Goal: Information Seeking & Learning: Learn about a topic

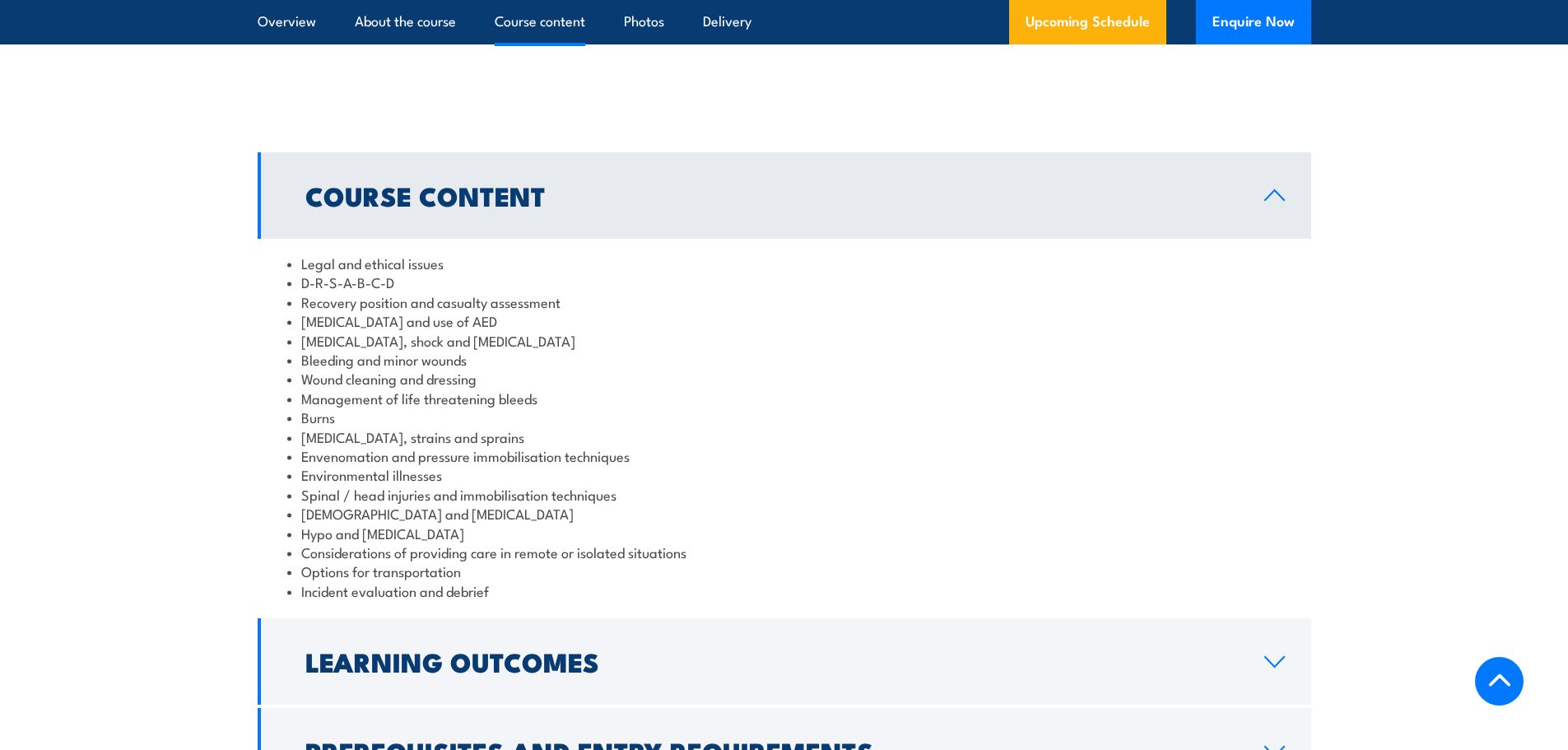
scroll to position [1483, 0]
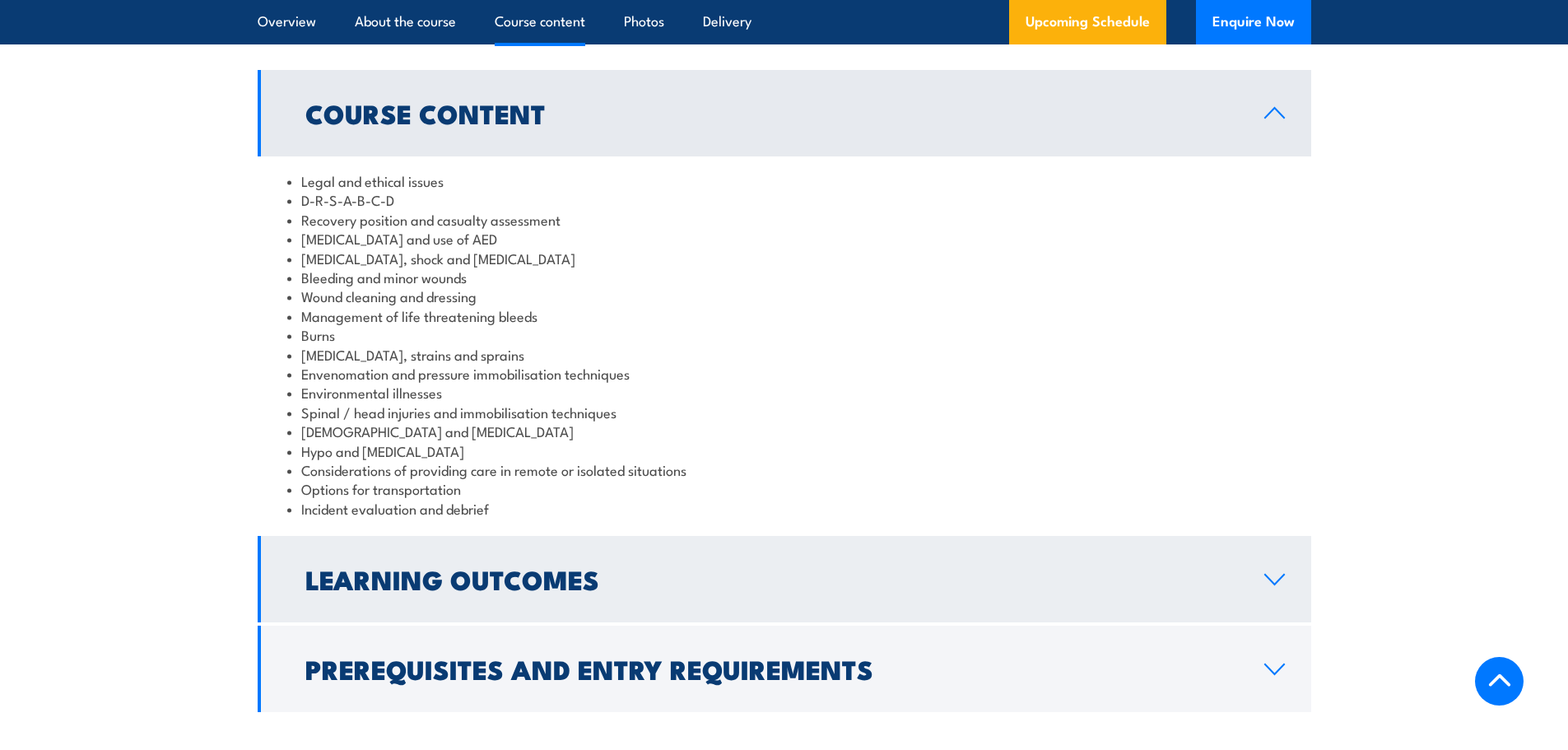
click at [1267, 573] on icon at bounding box center [1274, 580] width 22 height 13
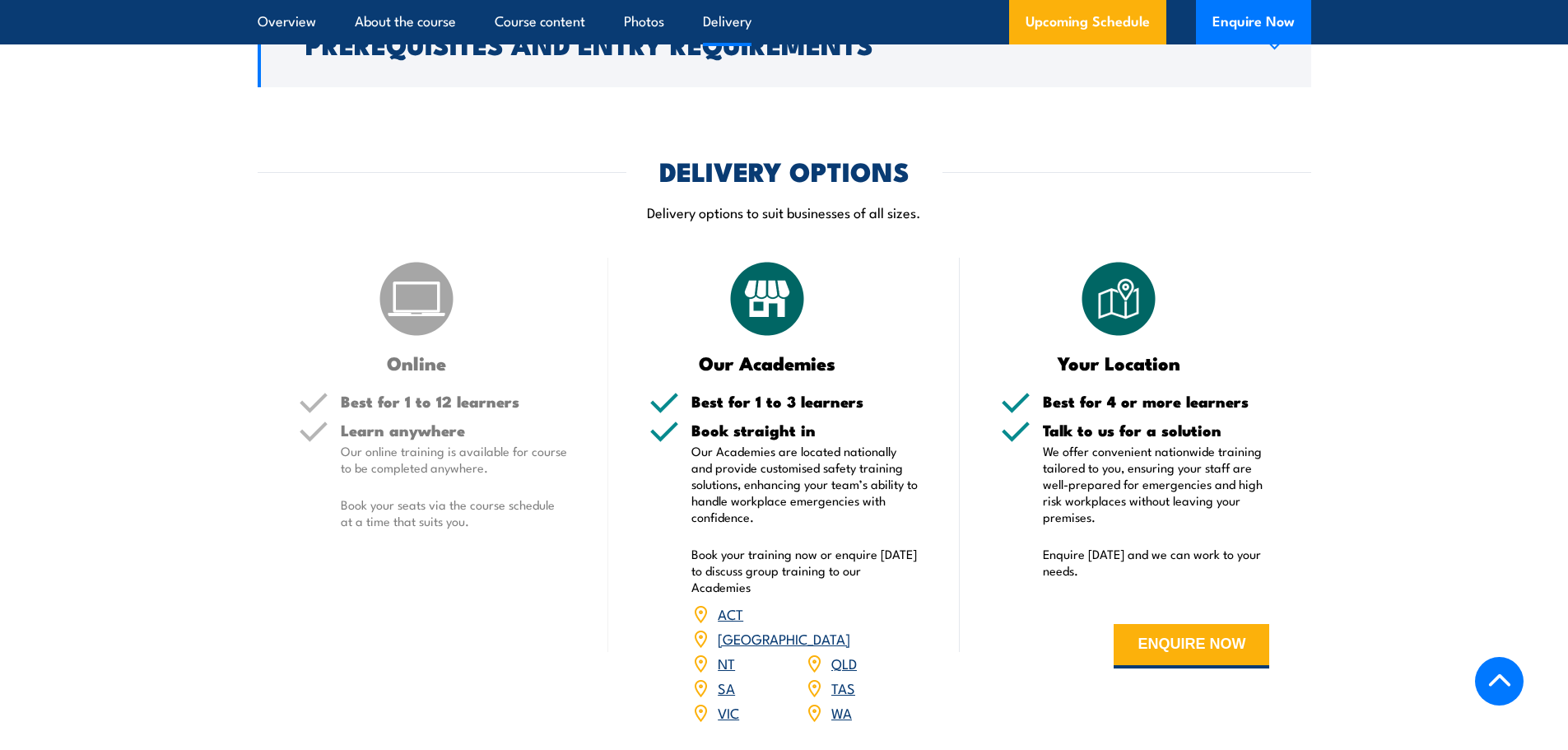
scroll to position [1894, 0]
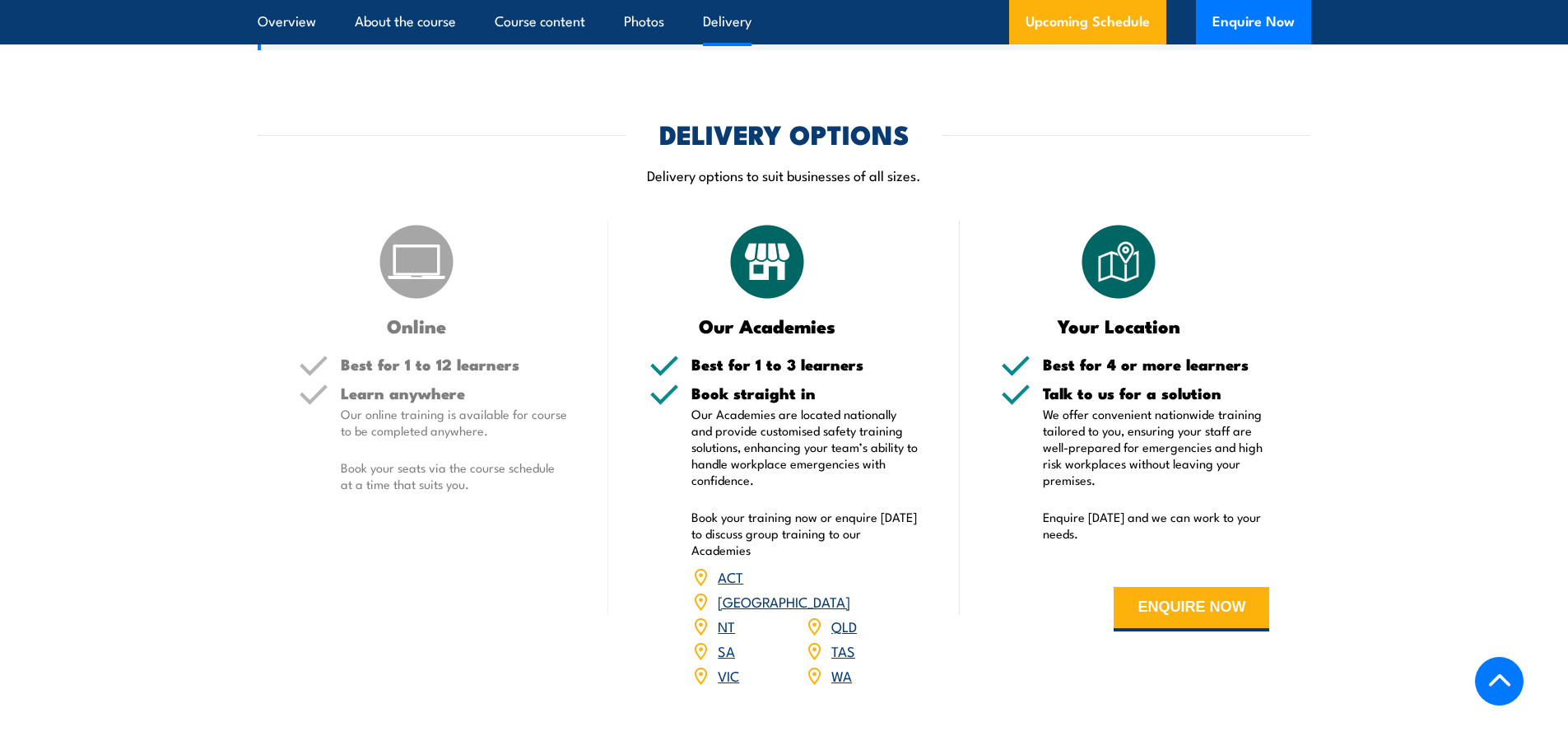
click at [395, 236] on img at bounding box center [416, 261] width 82 height 82
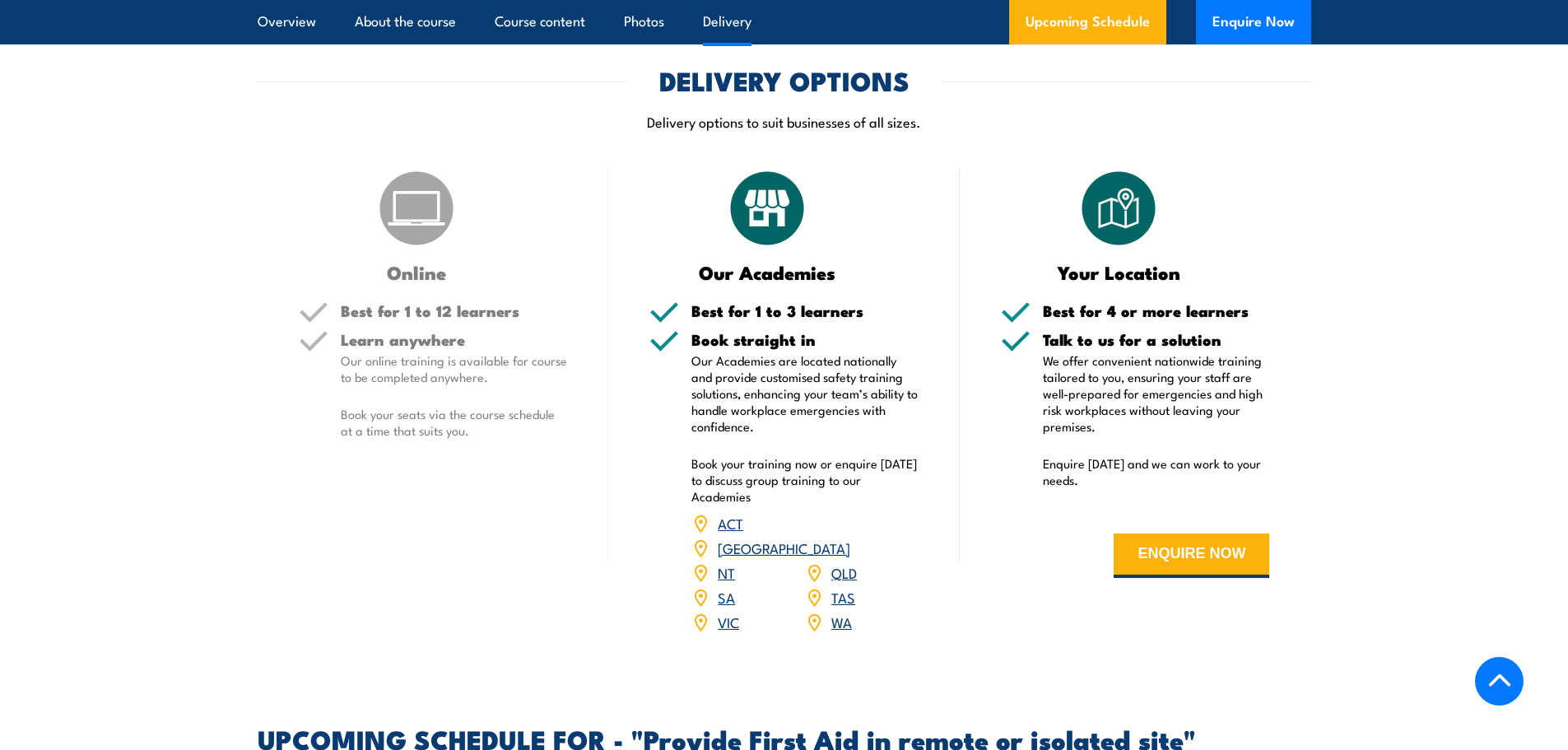
scroll to position [1976, 0]
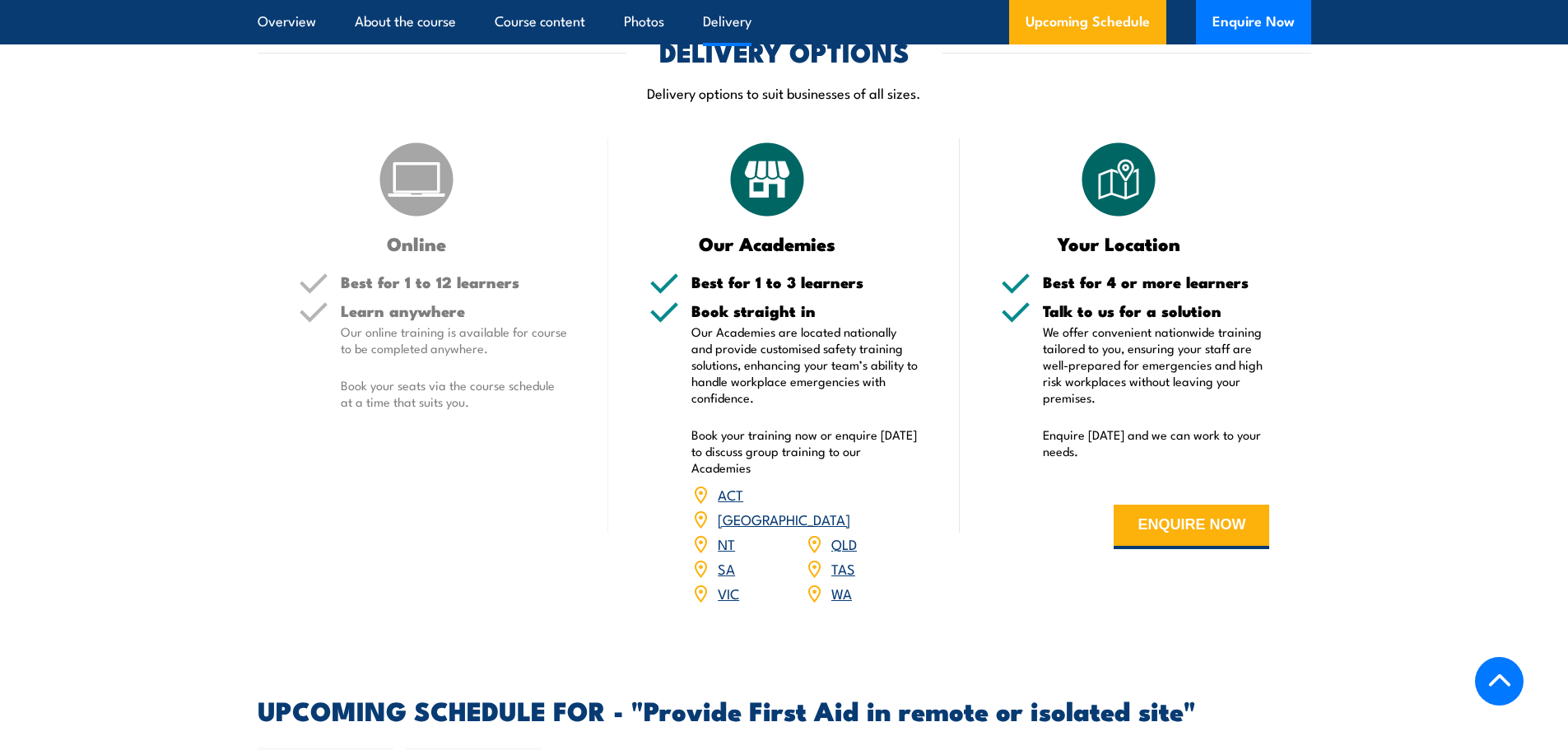
click at [729, 583] on link "VIC" at bounding box center [728, 593] width 22 height 20
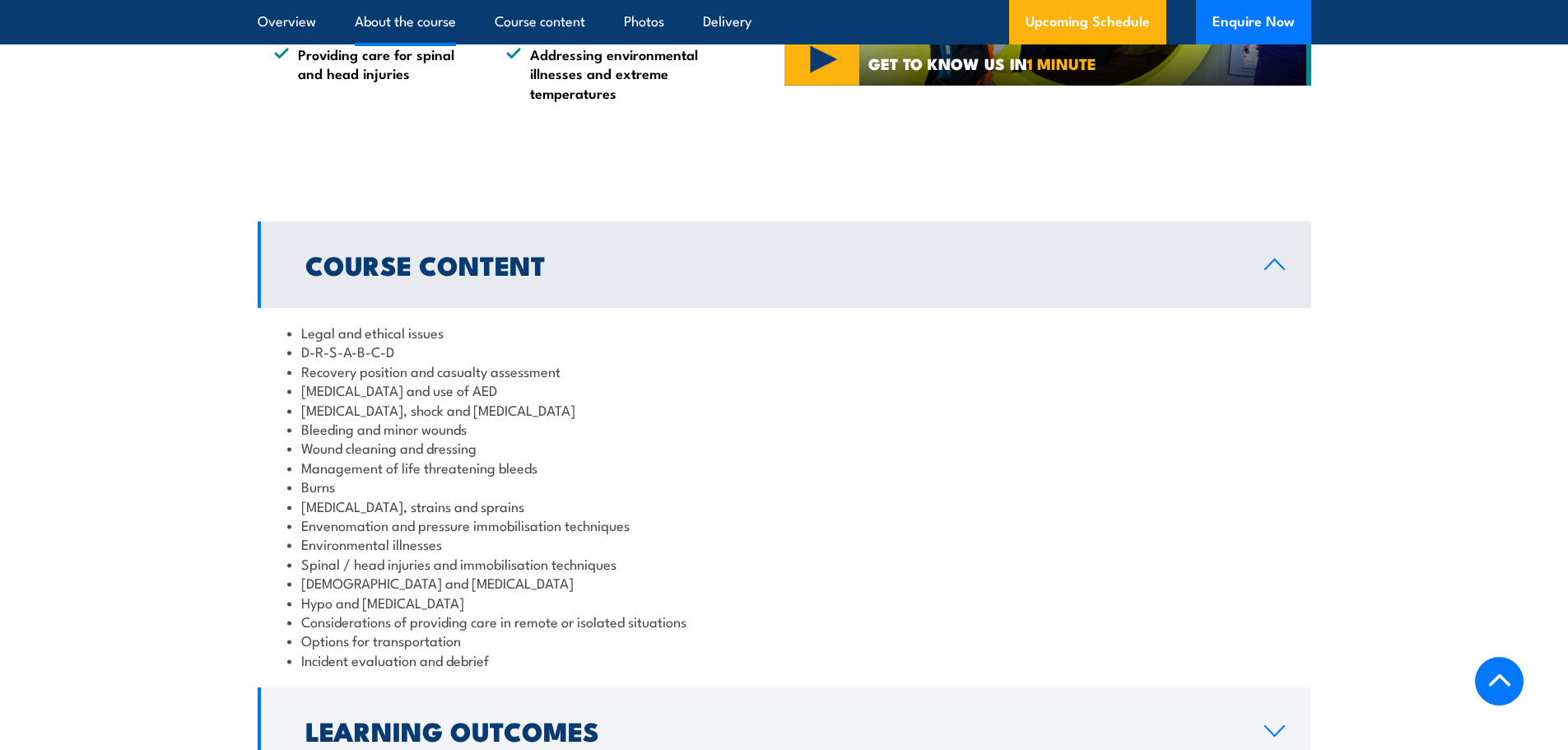
scroll to position [987, 0]
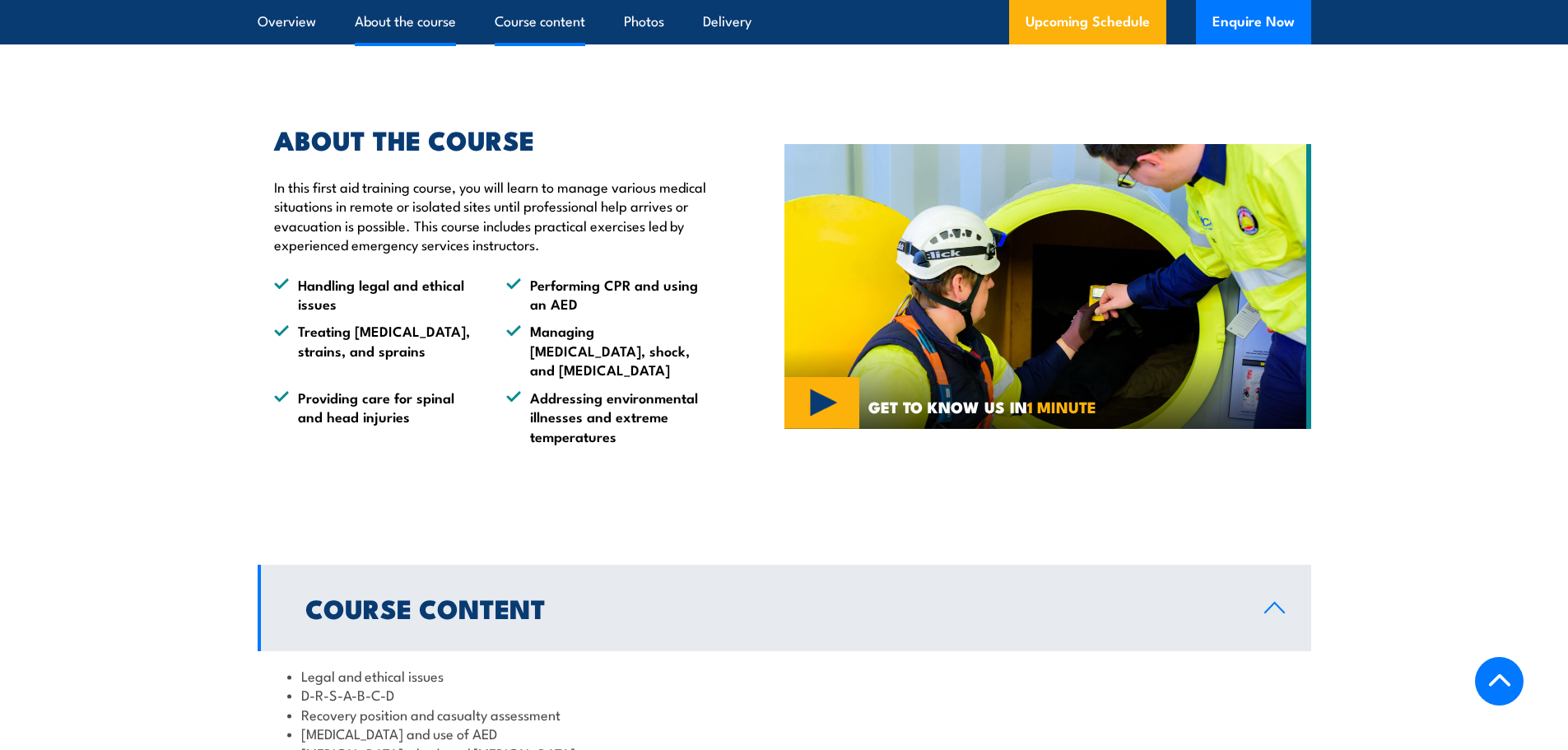
click at [568, 20] on link "Course content" at bounding box center [540, 22] width 90 height 44
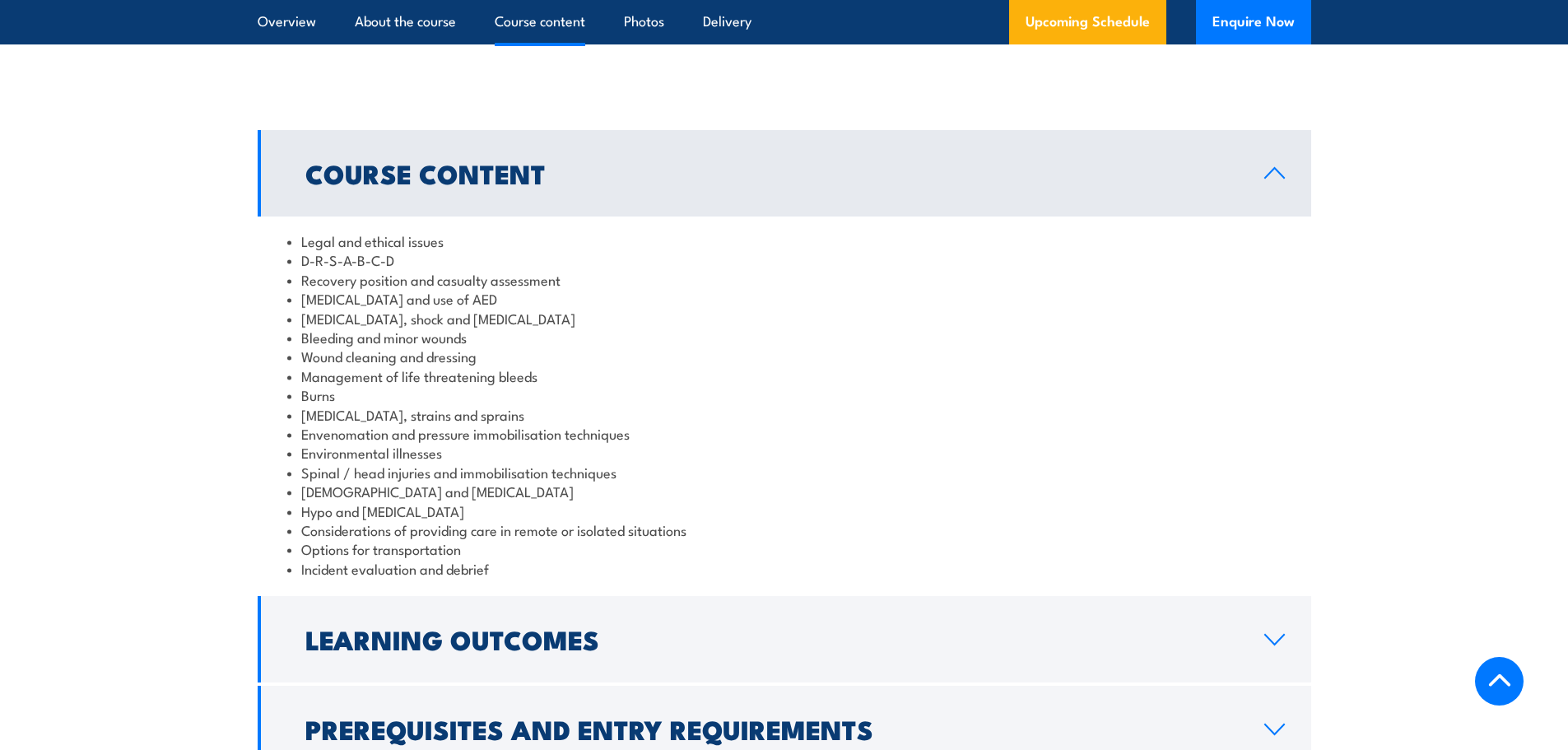
scroll to position [1431, 0]
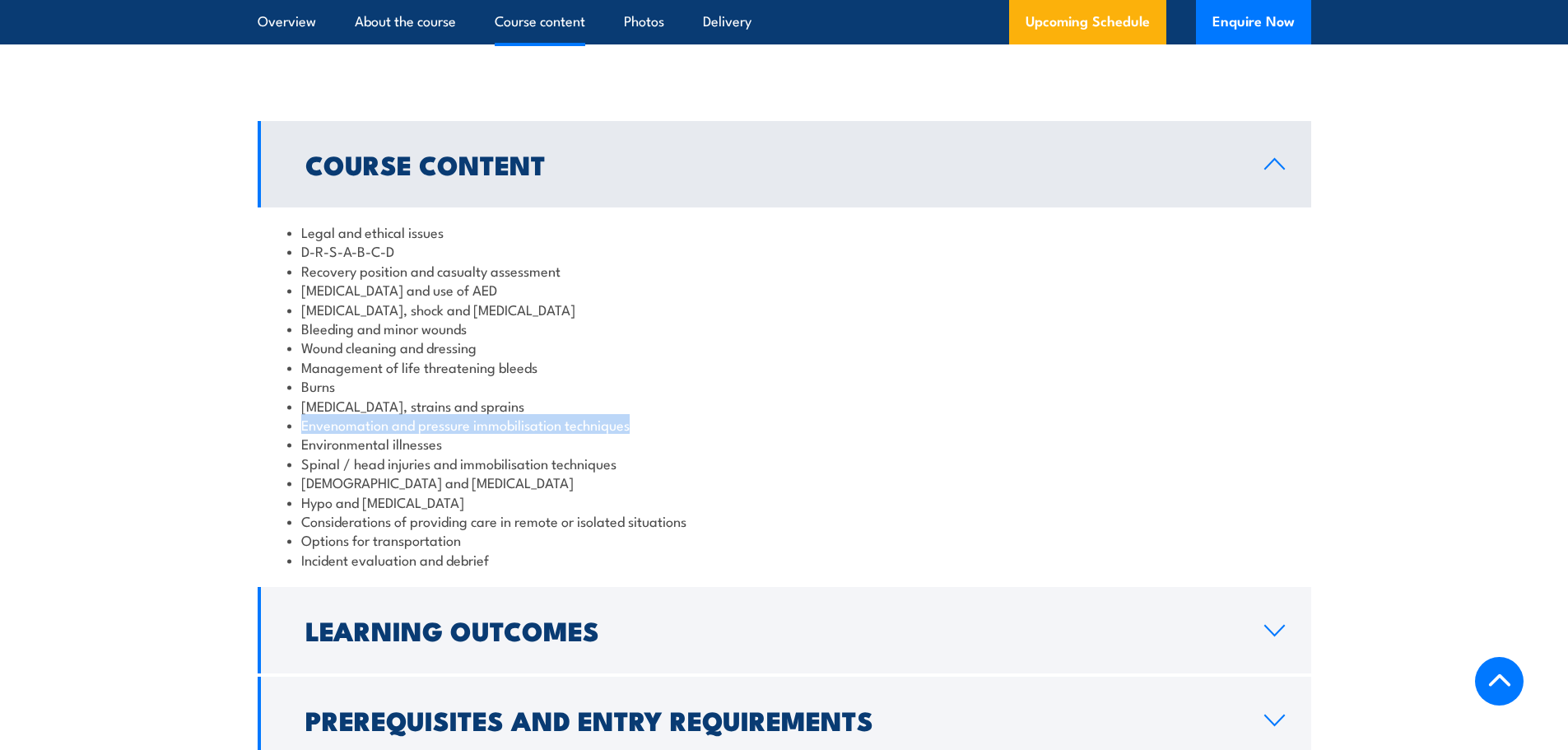
drag, startPoint x: 301, startPoint y: 405, endPoint x: 631, endPoint y: 403, distance: 330.0
click at [631, 415] on li "Envenomation and pressure immobilisation techniques" at bounding box center [784, 424] width 994 height 19
click at [548, 415] on li "Envenomation and pressure immobilisation techniques" at bounding box center [784, 424] width 994 height 19
